Goal: Information Seeking & Learning: Learn about a topic

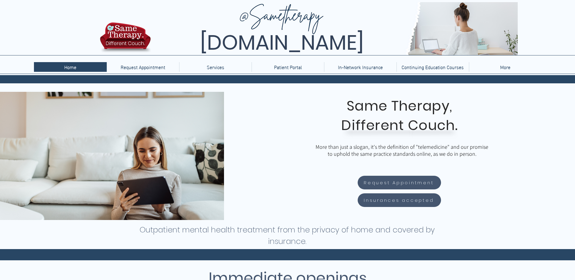
click at [423, 202] on span "Insurances accepted" at bounding box center [399, 200] width 70 height 7
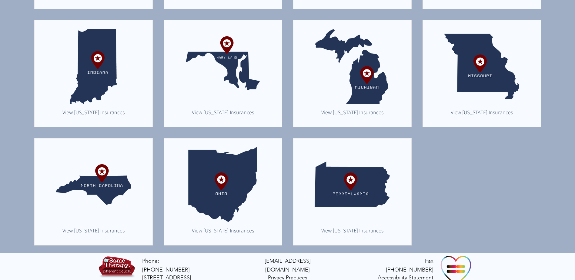
scroll to position [289, 0]
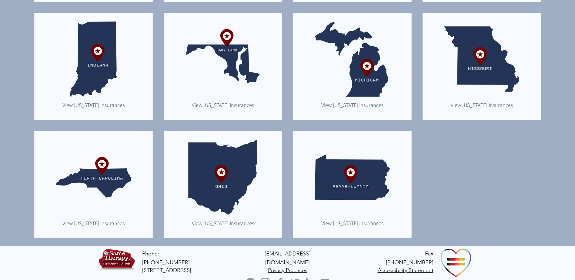
click at [88, 61] on img "main content" at bounding box center [93, 59] width 75 height 75
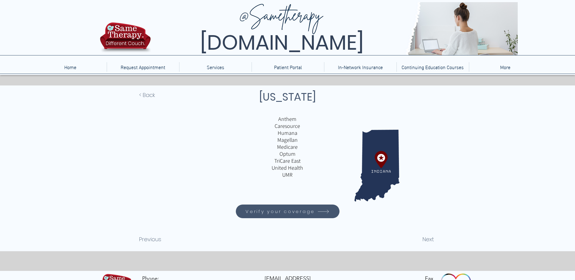
click at [290, 211] on span "Verify your coverage" at bounding box center [279, 211] width 69 height 7
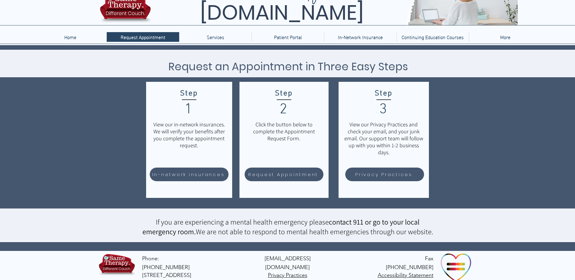
scroll to position [30, 0]
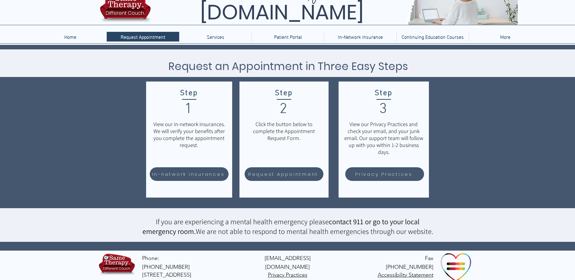
click at [181, 174] on span "In-network insurances" at bounding box center [188, 174] width 73 height 7
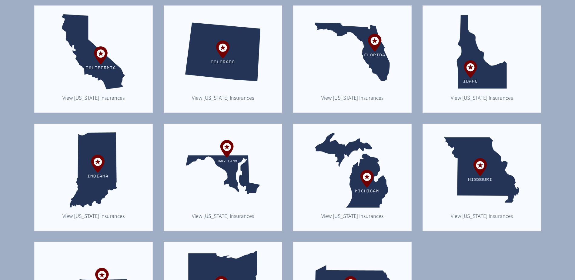
scroll to position [182, 0]
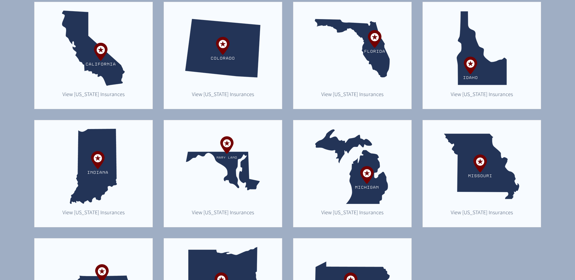
click at [106, 162] on img "main content" at bounding box center [93, 166] width 75 height 75
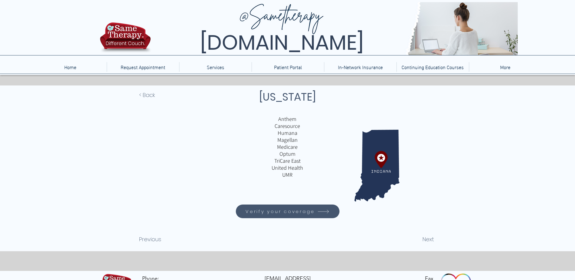
click at [309, 210] on span "Verify your coverage" at bounding box center [279, 211] width 69 height 7
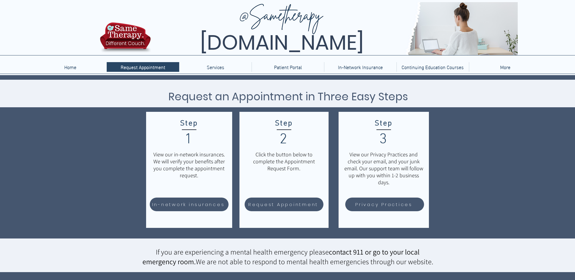
click at [288, 204] on span "Request Appointment" at bounding box center [283, 204] width 70 height 7
click at [79, 67] on p "Home" at bounding box center [70, 67] width 18 height 10
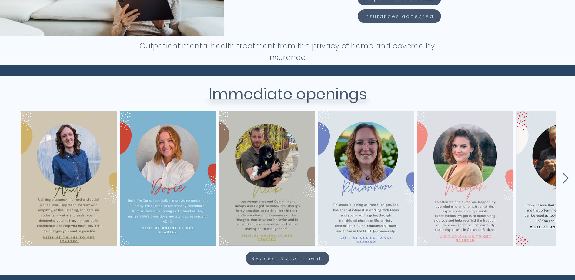
scroll to position [212, 0]
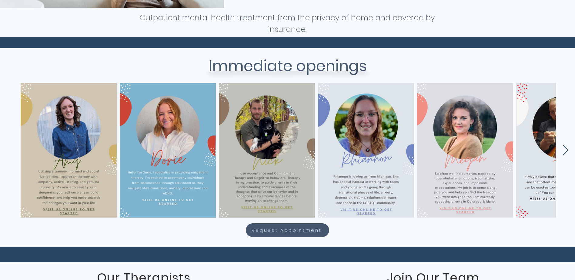
click at [274, 230] on span "Request Appointment" at bounding box center [286, 230] width 70 height 7
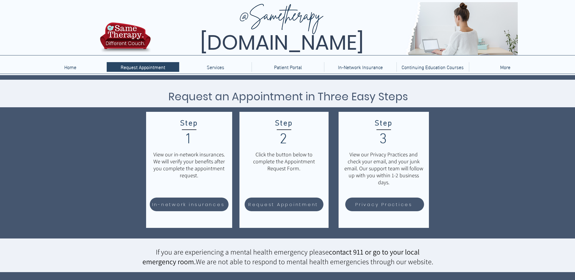
click at [278, 202] on span "Request Appointment" at bounding box center [283, 204] width 70 height 7
click at [215, 79] on p "Therapy" at bounding box center [215, 78] width 21 height 9
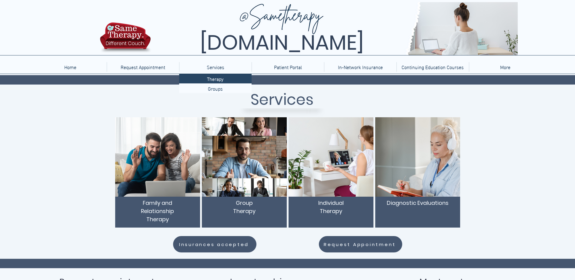
click at [161, 216] on span "Family and Relationship Therapy" at bounding box center [157, 211] width 33 height 24
click at [166, 169] on img "main content" at bounding box center [157, 156] width 85 height 79
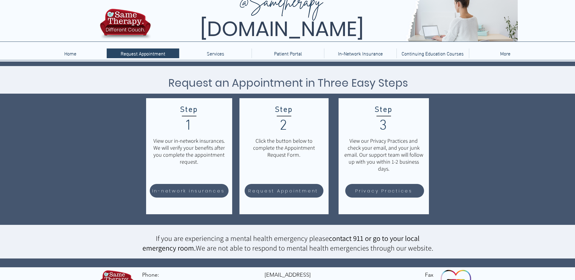
scroll to position [35, 0]
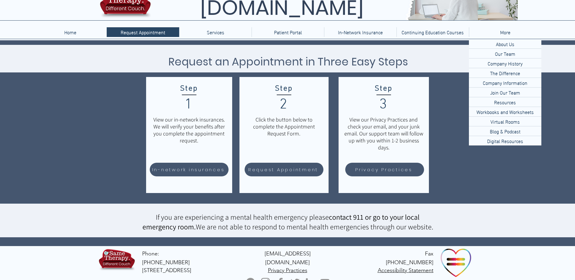
click at [504, 53] on p "Our Team" at bounding box center [504, 53] width 25 height 9
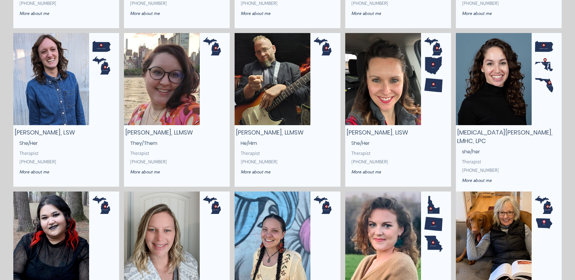
scroll to position [455, 0]
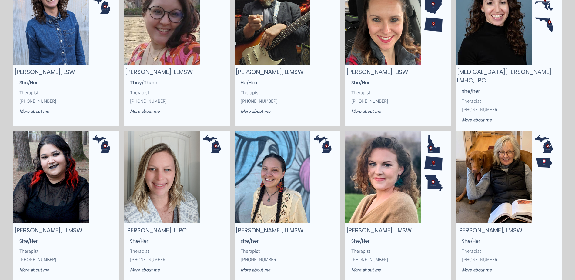
click at [430, 181] on img "main content" at bounding box center [433, 183] width 18 height 18
click at [403, 214] on img "main content" at bounding box center [383, 177] width 76 height 92
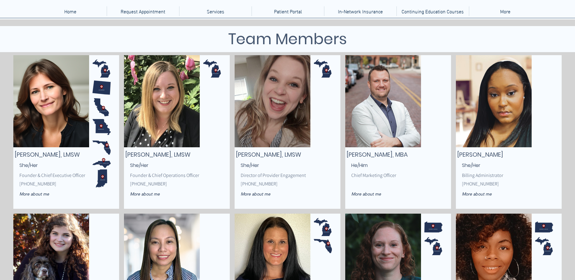
scroll to position [31, 0]
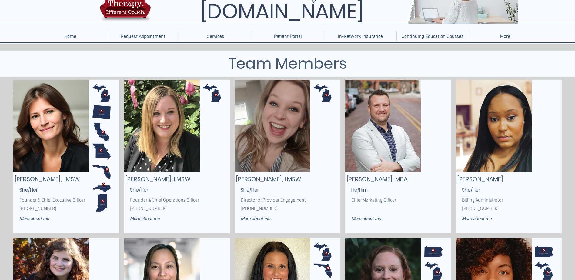
click at [94, 132] on img "main content" at bounding box center [101, 132] width 18 height 18
click at [103, 207] on img "main content" at bounding box center [101, 203] width 18 height 18
click at [104, 200] on img "main content" at bounding box center [101, 203] width 18 height 18
click at [102, 200] on img "main content" at bounding box center [101, 203] width 18 height 18
click at [45, 180] on span "Susan Morozowich, LMSW" at bounding box center [47, 179] width 65 height 8
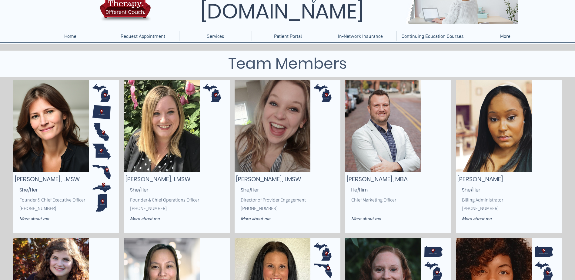
click at [46, 147] on img "main content" at bounding box center [51, 126] width 76 height 92
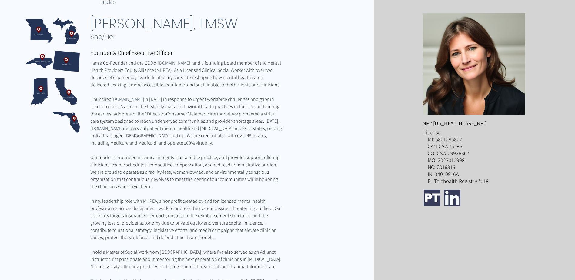
scroll to position [91, 0]
